Goal: Information Seeking & Learning: Learn about a topic

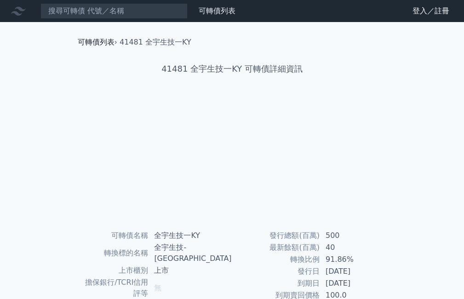
click at [101, 42] on link "可轉債列表" at bounding box center [96, 42] width 37 height 9
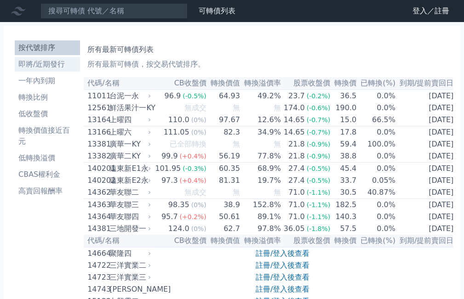
click at [52, 61] on li "即將/近期發行" at bounding box center [47, 64] width 65 height 11
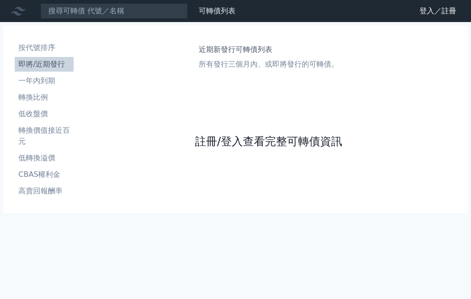
click at [251, 141] on link "註冊/登入查看完整可轉債資訊" at bounding box center [268, 141] width 147 height 15
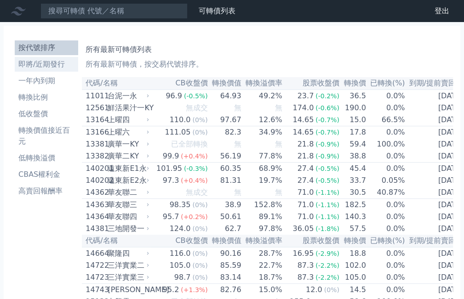
click at [56, 61] on li "即將/近期發行" at bounding box center [46, 64] width 63 height 11
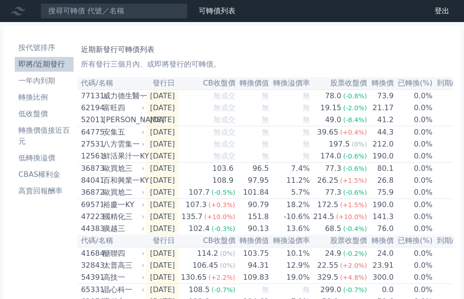
click at [127, 150] on div "八方雲集一" at bounding box center [123, 144] width 40 height 11
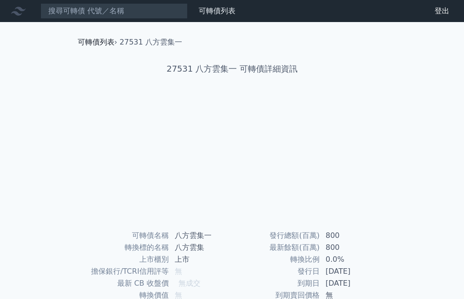
click at [103, 39] on link "可轉債列表" at bounding box center [96, 42] width 37 height 9
